Goal: Navigation & Orientation: Find specific page/section

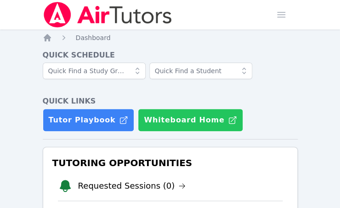
scroll to position [184, 0]
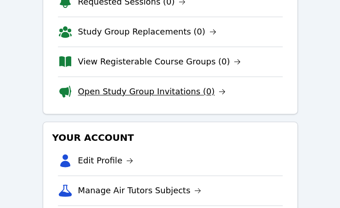
click at [162, 91] on link "Open Study Group Invitations (0)" at bounding box center [152, 91] width 148 height 13
